Goal: Navigation & Orientation: Understand site structure

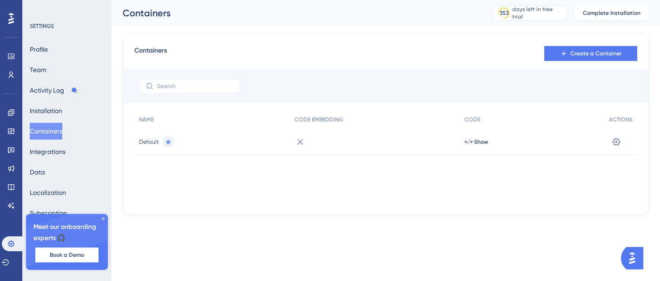
click at [301, 141] on icon at bounding box center [300, 141] width 11 height 11
click at [325, 119] on span "CODE EMBEDDING" at bounding box center [319, 119] width 48 height 7
click at [629, 143] on div "Settings" at bounding box center [620, 142] width 33 height 26
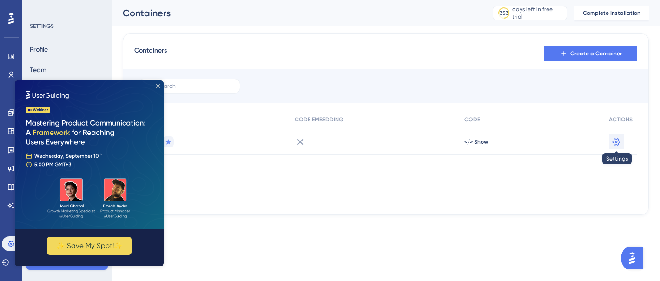
click at [622, 143] on button at bounding box center [616, 141] width 15 height 15
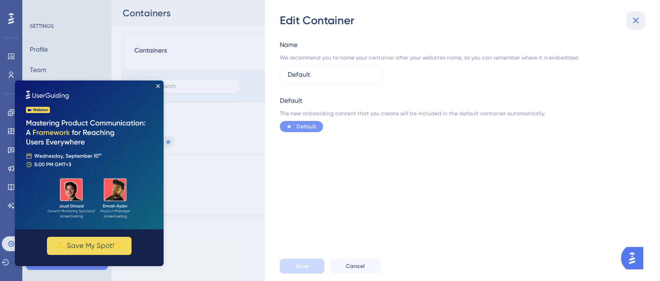
click at [633, 22] on icon at bounding box center [636, 21] width 6 height 6
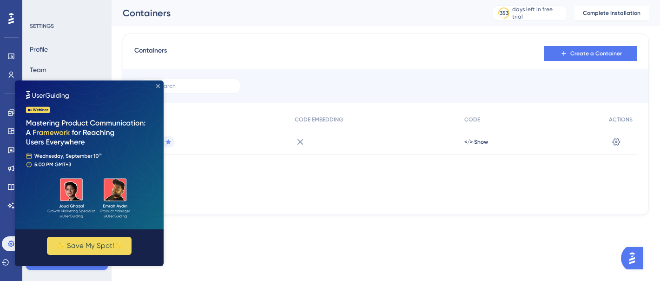
click at [157, 87] on icon "Close Preview" at bounding box center [158, 86] width 4 height 4
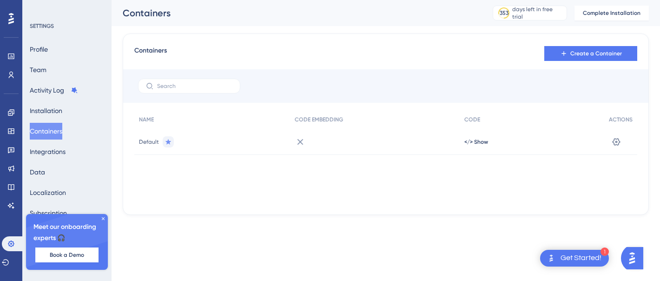
click at [70, 53] on div "Profile Team Activity Log Installation Containers Integrations Data Localizatio…" at bounding box center [67, 151] width 75 height 221
click at [60, 50] on div "Profile Team Activity Log Installation Containers Integrations Data Localizatio…" at bounding box center [67, 151] width 75 height 221
click at [42, 51] on button "Profile" at bounding box center [39, 49] width 18 height 17
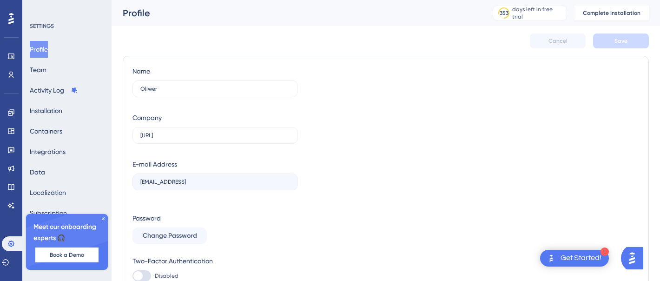
click at [102, 219] on icon at bounding box center [103, 218] width 3 height 3
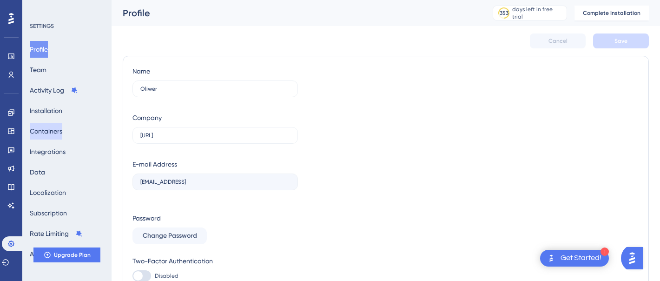
click at [54, 132] on button "Containers" at bounding box center [46, 131] width 33 height 17
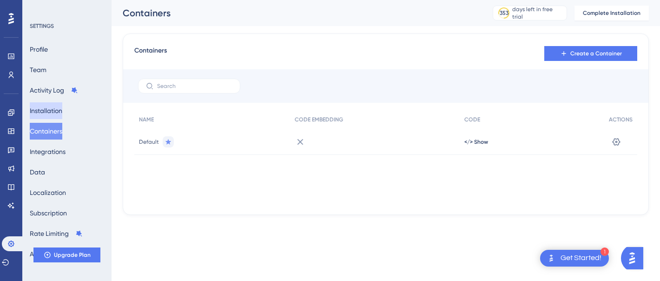
click at [62, 114] on button "Installation" at bounding box center [46, 110] width 33 height 17
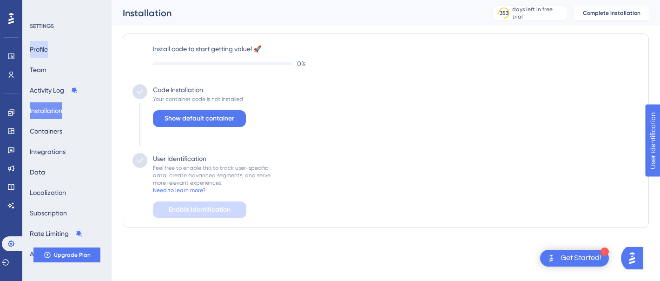
click at [36, 49] on button "Profile" at bounding box center [39, 49] width 18 height 17
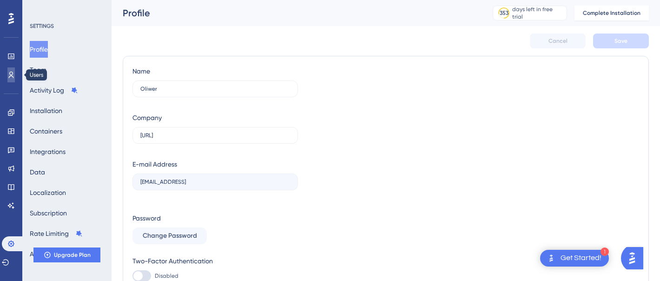
click at [8, 75] on icon at bounding box center [10, 74] width 7 height 7
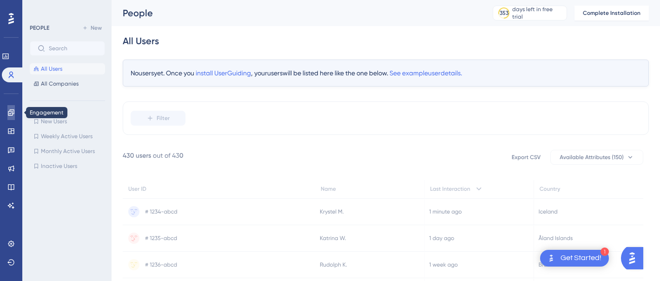
click at [11, 107] on link at bounding box center [10, 112] width 7 height 15
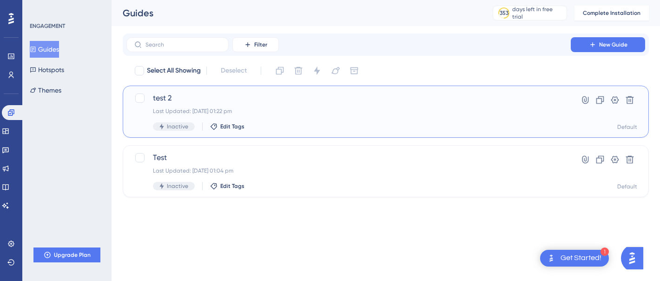
click at [268, 106] on div "test 2 Last Updated: [DATE] 01:22 pm Inactive Edit Tags" at bounding box center [348, 111] width 391 height 38
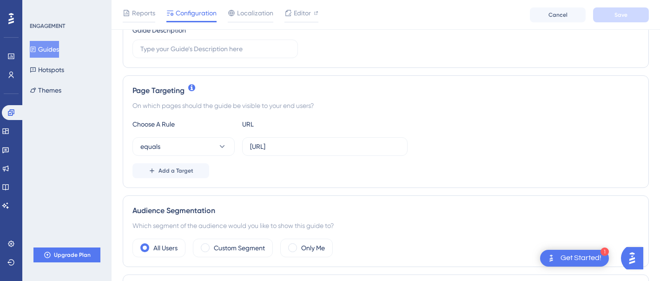
scroll to position [86, 0]
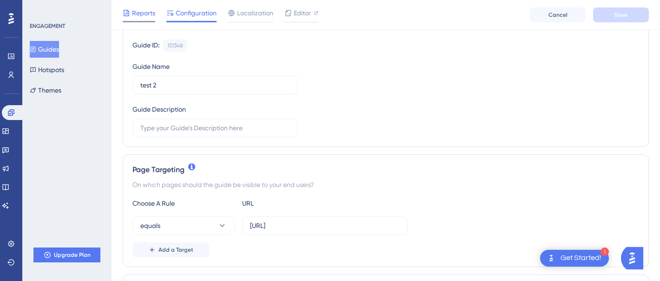
click at [141, 16] on span "Reports" at bounding box center [143, 12] width 23 height 11
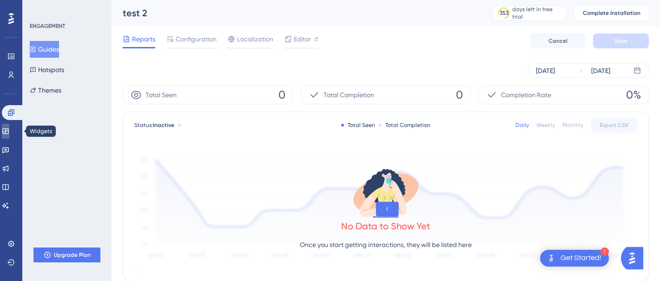
click at [8, 134] on icon at bounding box center [5, 130] width 7 height 7
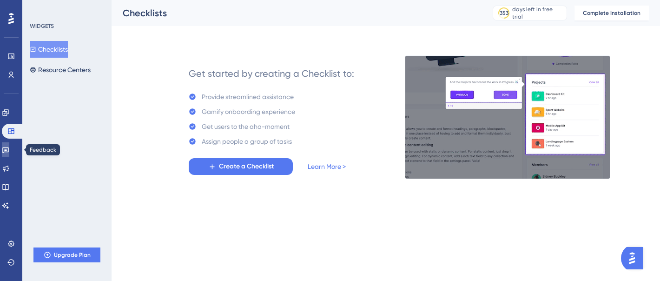
click at [8, 148] on icon at bounding box center [5, 150] width 7 height 6
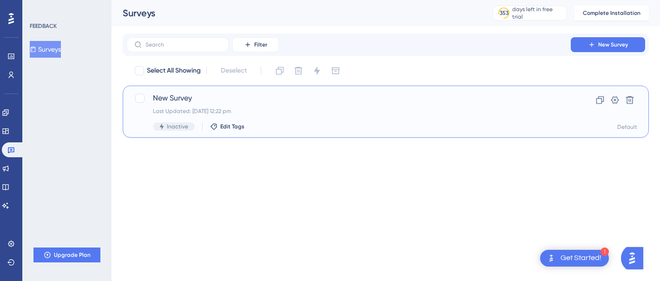
click at [211, 99] on span "New Survey" at bounding box center [348, 97] width 391 height 11
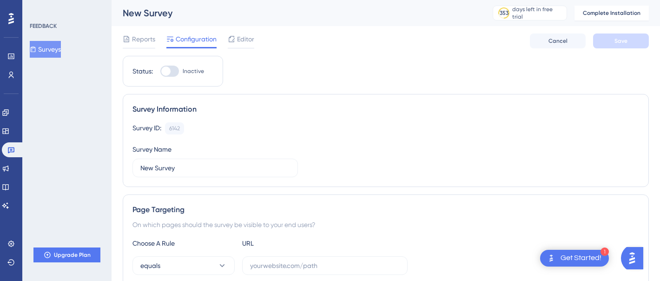
click at [172, 65] on div "Status: Inactive" at bounding box center [173, 71] width 100 height 31
click at [171, 67] on div at bounding box center [169, 71] width 19 height 11
click at [160, 71] on input "Inactive" at bounding box center [160, 71] width 0 height 0
checkbox input "false"
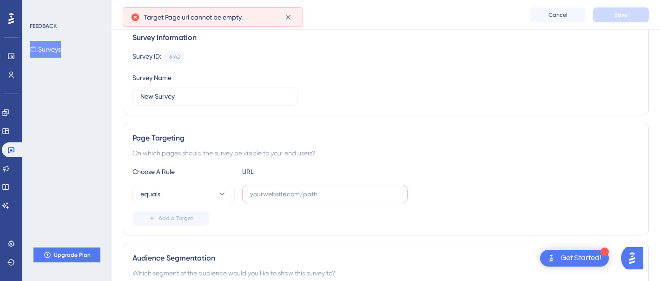
scroll to position [125, 0]
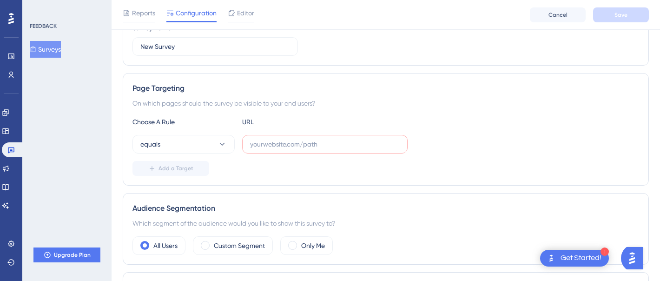
click at [187, 132] on div "Choose A Rule URL equals Add a Target" at bounding box center [385, 145] width 507 height 59
click at [187, 145] on button "equals" at bounding box center [183, 144] width 102 height 19
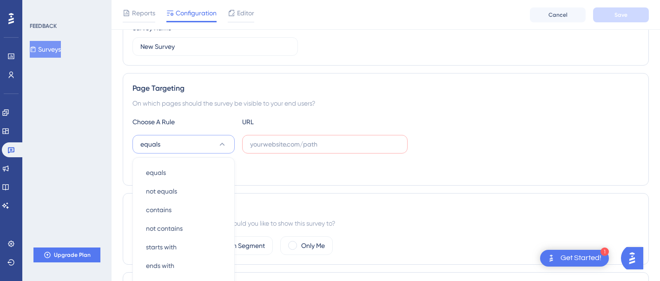
scroll to position [211, 0]
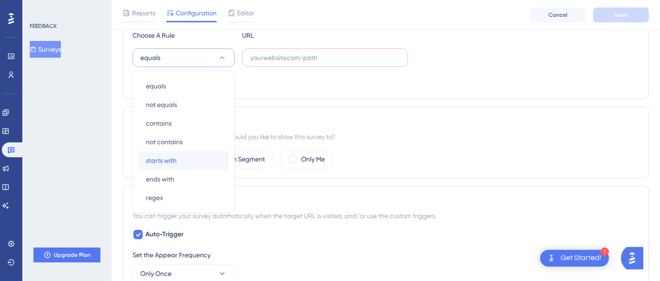
click at [204, 156] on div "starts with starts with" at bounding box center [183, 160] width 75 height 19
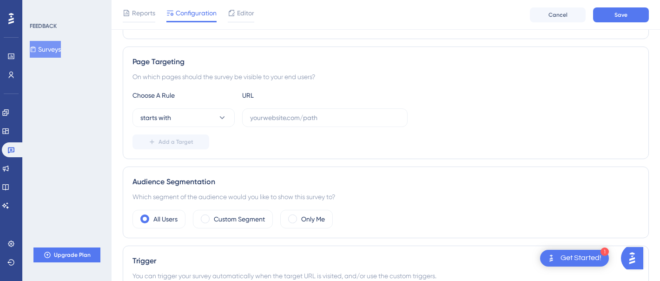
scroll to position [129, 0]
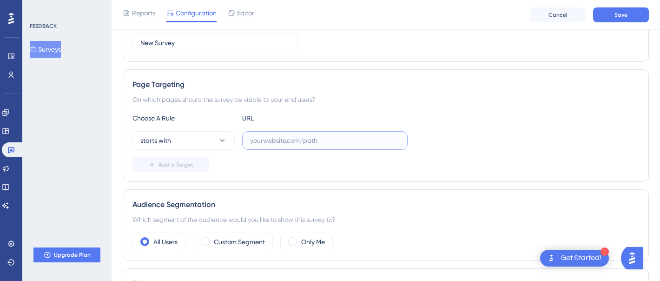
click at [303, 138] on input "text" at bounding box center [325, 140] width 150 height 10
paste input "[URL]"
type input "[URL]"
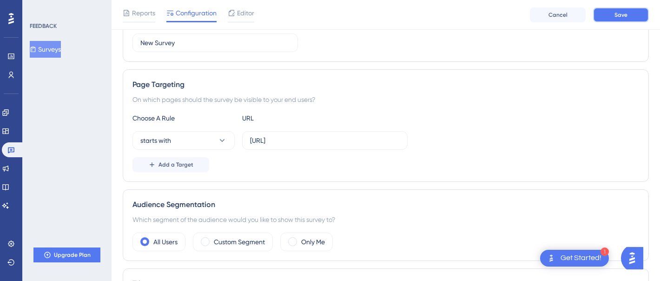
click at [608, 15] on button "Save" at bounding box center [621, 14] width 56 height 15
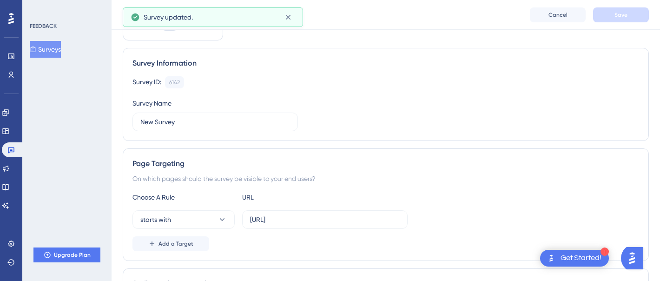
scroll to position [0, 0]
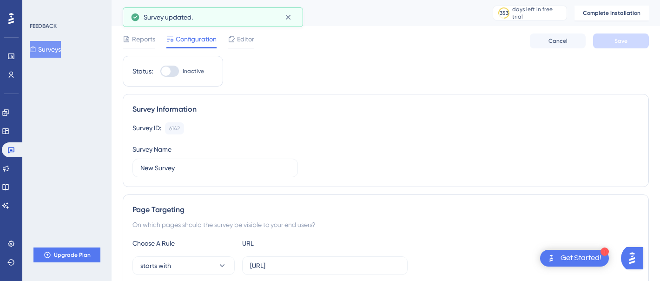
click at [173, 70] on div at bounding box center [169, 71] width 19 height 11
click at [160, 71] on input "Inactive" at bounding box center [160, 71] width 0 height 0
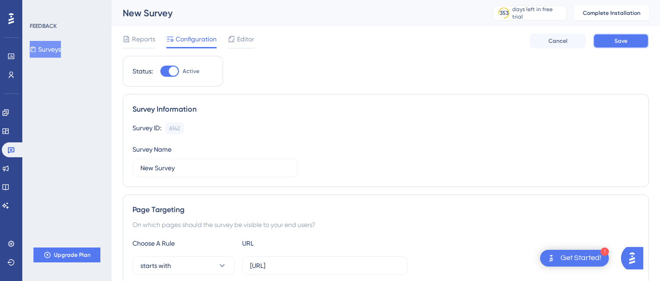
click at [626, 39] on span "Save" at bounding box center [620, 40] width 13 height 7
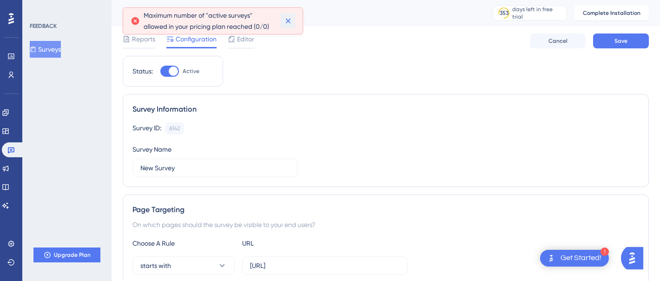
click at [290, 20] on icon at bounding box center [287, 20] width 9 height 9
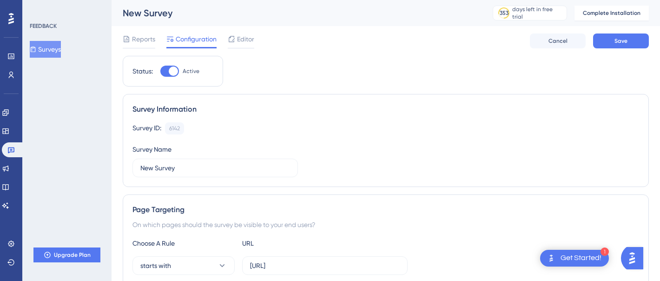
click at [174, 69] on div at bounding box center [173, 70] width 9 height 9
click at [160, 71] on input "Active" at bounding box center [160, 71] width 0 height 0
checkbox input "false"
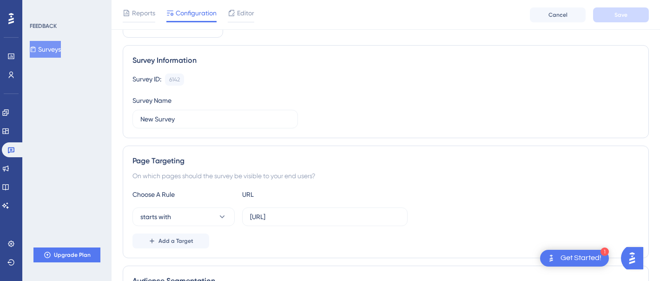
scroll to position [140, 0]
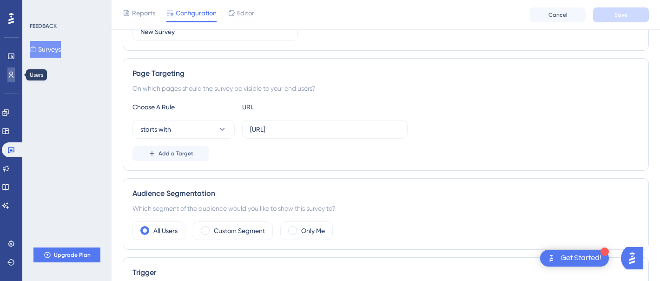
click at [15, 73] on link at bounding box center [10, 74] width 7 height 15
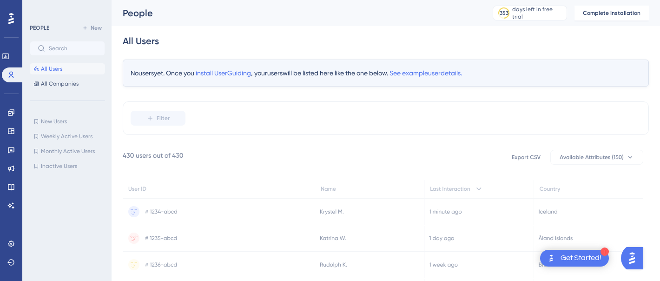
click at [10, 65] on div "Performance Users" at bounding box center [11, 65] width 19 height 33
click at [9, 56] on icon at bounding box center [5, 56] width 7 height 7
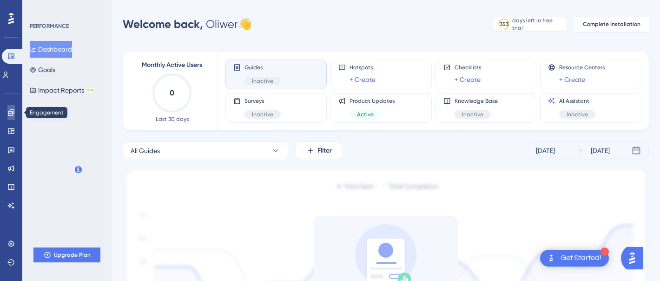
click at [11, 114] on icon at bounding box center [10, 112] width 7 height 7
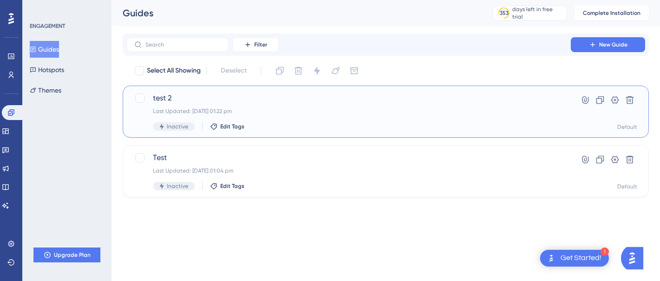
click at [242, 96] on span "test 2" at bounding box center [348, 97] width 391 height 11
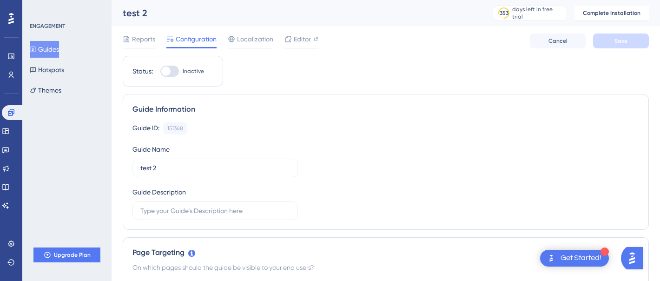
click at [170, 77] on div "Status: Inactive" at bounding box center [173, 71] width 100 height 31
click at [170, 75] on div at bounding box center [169, 71] width 19 height 11
click at [160, 72] on input "Inactive" at bounding box center [160, 71] width 0 height 0
checkbox input "false"
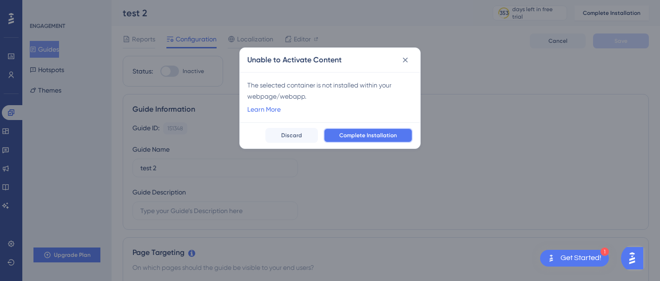
click at [375, 135] on span "Complete Installation" at bounding box center [368, 135] width 58 height 7
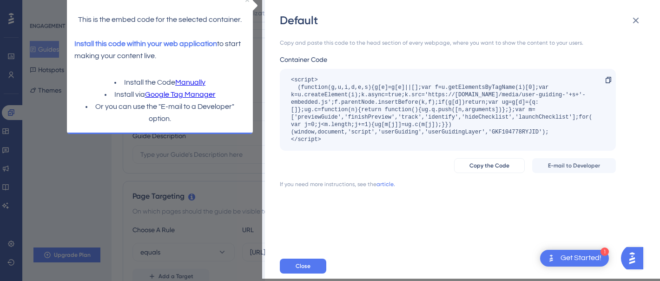
scroll to position [64, 0]
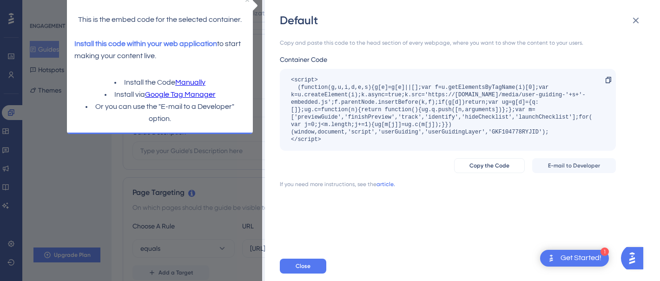
click at [386, 184] on link "article." at bounding box center [385, 183] width 19 height 7
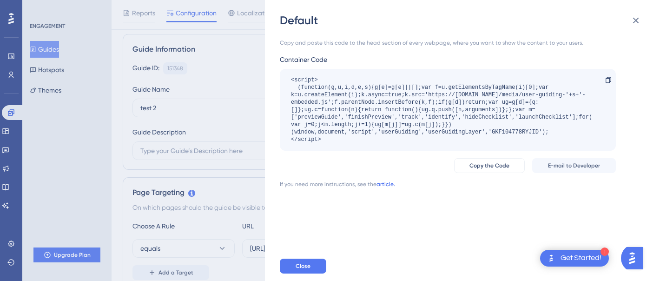
scroll to position [0, 0]
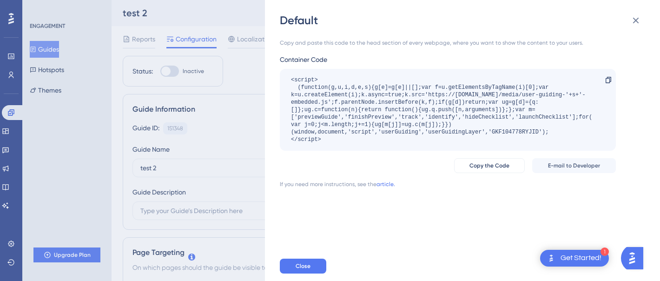
click at [624, 23] on div "Default" at bounding box center [463, 20] width 367 height 15
click at [624, 21] on div "Default" at bounding box center [463, 20] width 367 height 15
drag, startPoint x: 628, startPoint y: 20, endPoint x: 600, endPoint y: 12, distance: 28.9
click at [629, 20] on button at bounding box center [635, 20] width 19 height 19
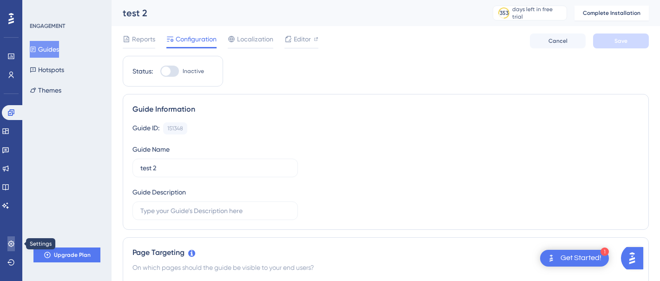
click at [12, 245] on icon at bounding box center [10, 243] width 7 height 7
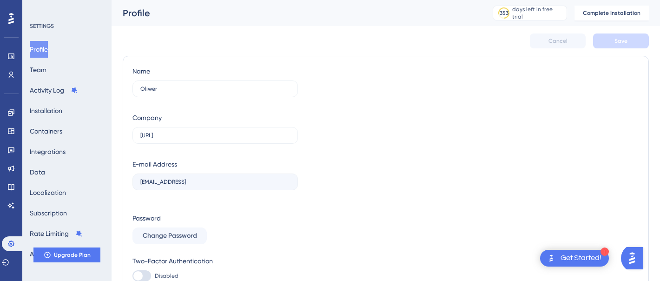
click at [57, 66] on div "Profile Team Activity Log Installation Containers Integrations Data Localizatio…" at bounding box center [67, 151] width 75 height 221
click at [43, 66] on button "Team" at bounding box center [38, 69] width 17 height 17
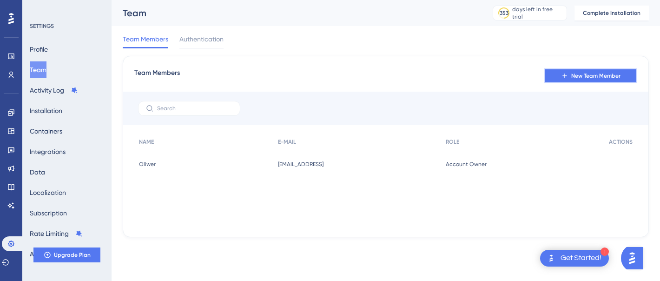
click at [565, 81] on button "New Team Member" at bounding box center [590, 75] width 93 height 15
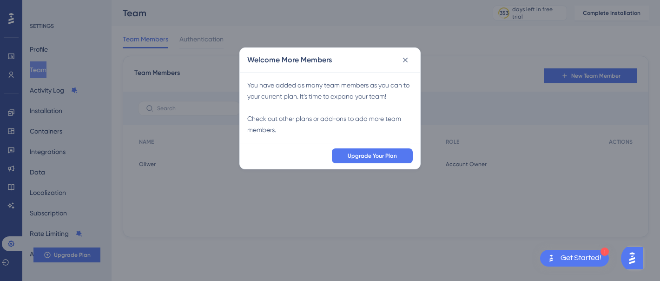
click at [378, 109] on div "You have added as many team members as you can to your current plan. It’s time …" at bounding box center [329, 107] width 165 height 56
click at [409, 65] on button at bounding box center [405, 60] width 15 height 15
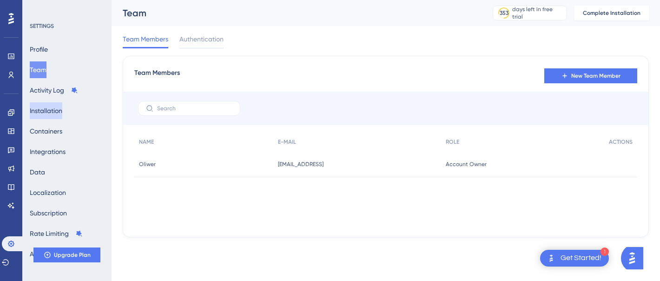
click at [35, 112] on button "Installation" at bounding box center [46, 110] width 33 height 17
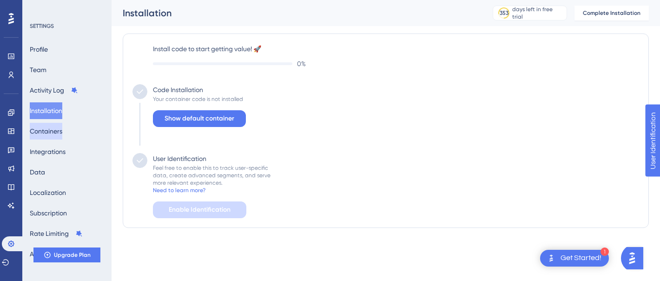
click at [61, 128] on button "Containers" at bounding box center [46, 131] width 33 height 17
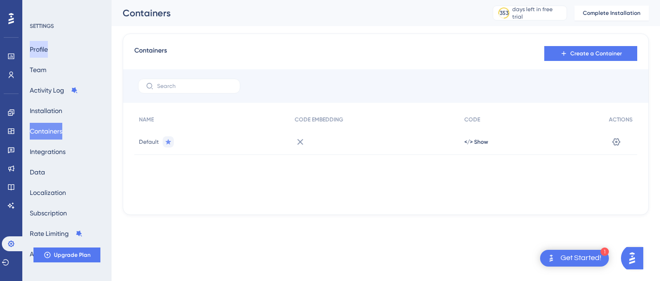
click at [46, 51] on button "Profile" at bounding box center [39, 49] width 18 height 17
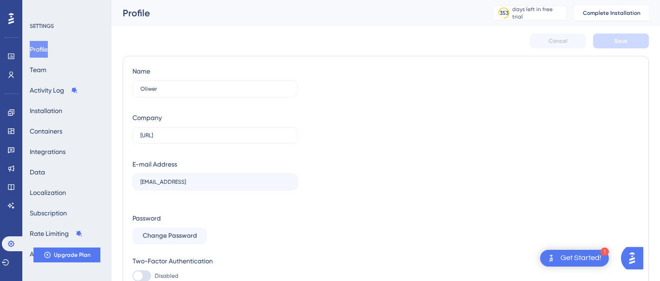
click at [48, 44] on button "Profile" at bounding box center [39, 49] width 18 height 17
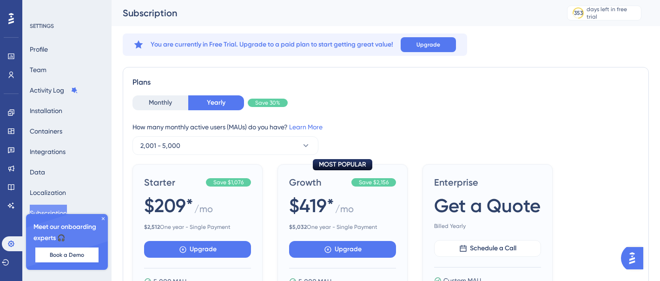
scroll to position [8, 0]
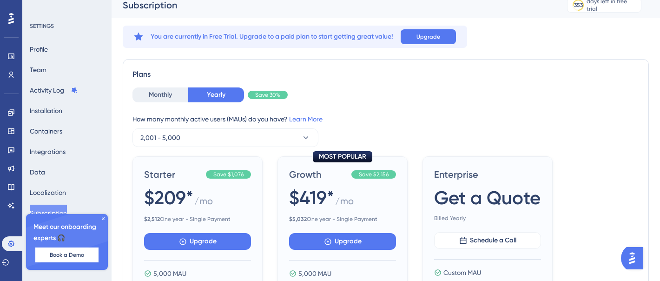
click at [15, 27] on div "Performance Users" at bounding box center [11, 54] width 15 height 56
click at [48, 47] on button "Profile" at bounding box center [39, 49] width 18 height 17
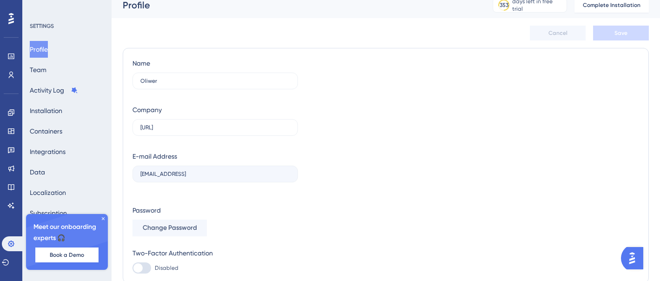
scroll to position [0, 0]
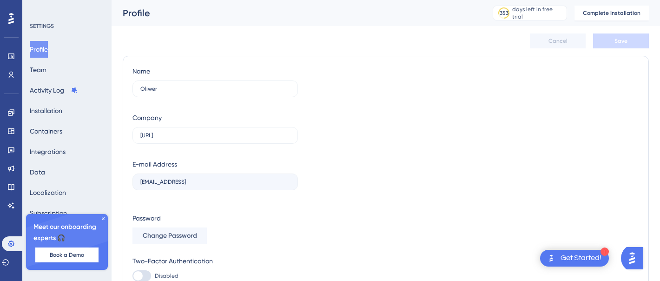
click at [105, 220] on icon at bounding box center [103, 219] width 6 height 6
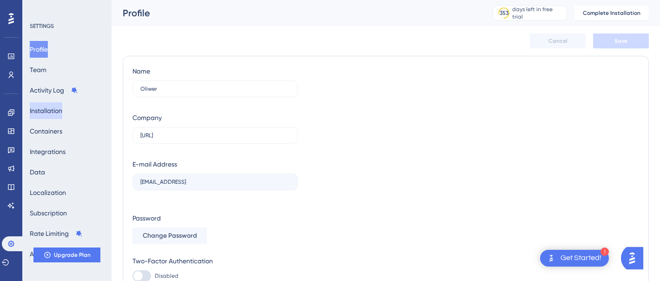
click at [44, 111] on button "Installation" at bounding box center [46, 110] width 33 height 17
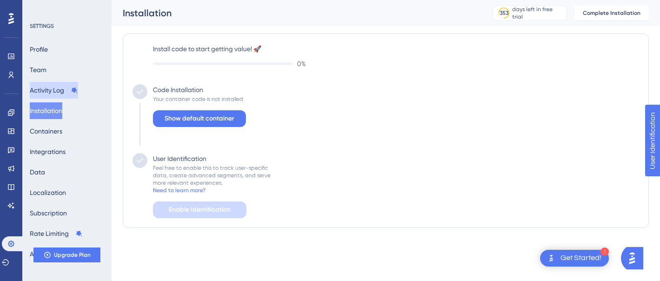
click at [52, 96] on button "Activity Log" at bounding box center [54, 90] width 48 height 17
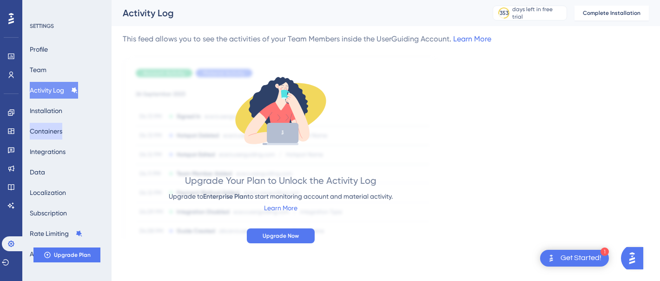
click at [54, 131] on button "Containers" at bounding box center [46, 131] width 33 height 17
